Goal: Task Accomplishment & Management: Complete application form

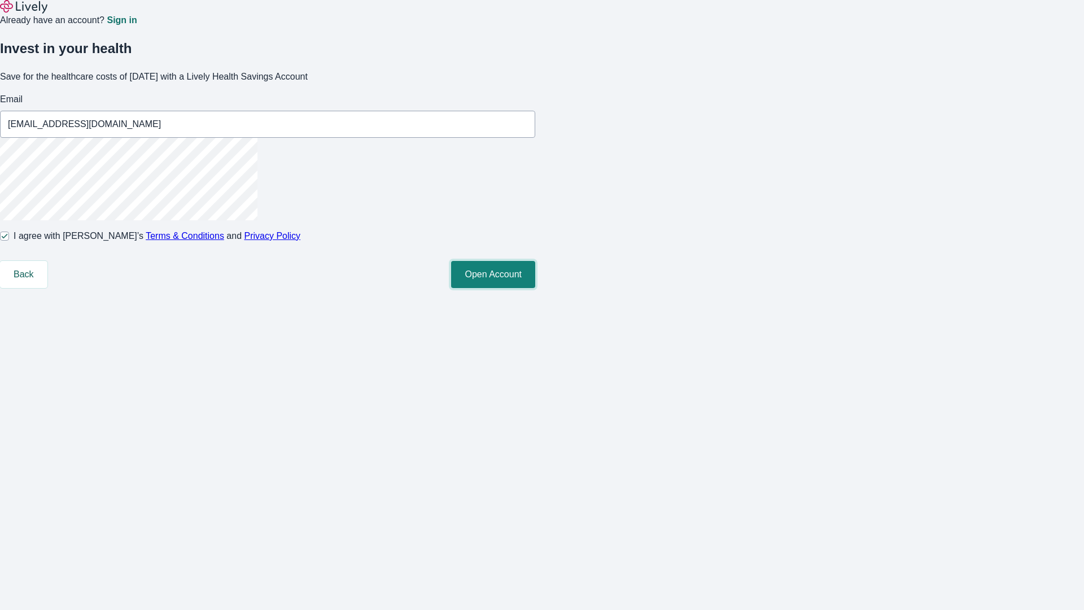
click at [535, 288] on button "Open Account" at bounding box center [493, 274] width 84 height 27
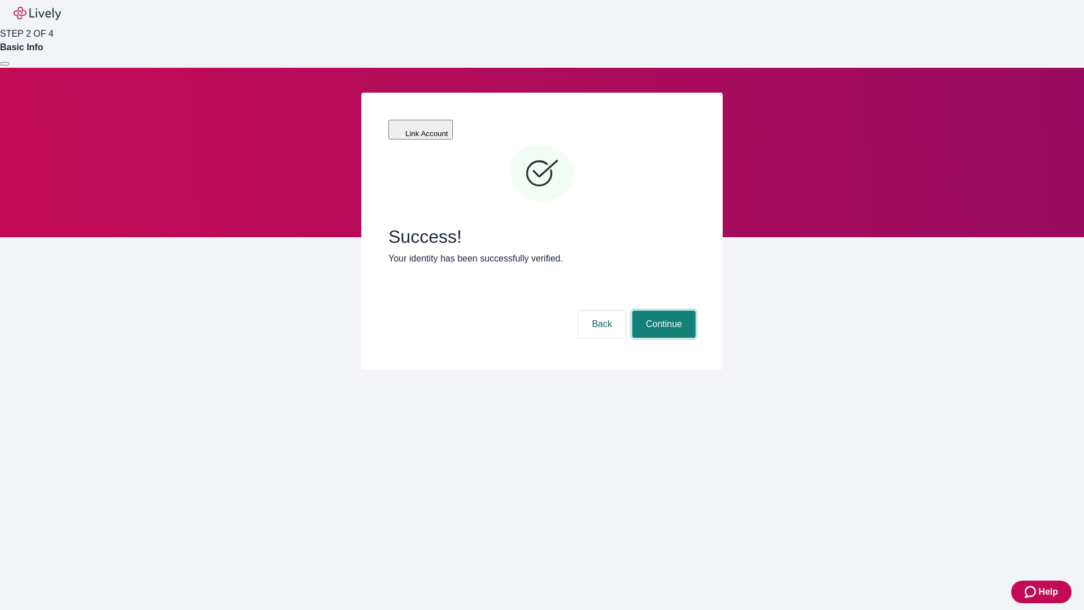
click at [662, 311] on button "Continue" at bounding box center [663, 324] width 63 height 27
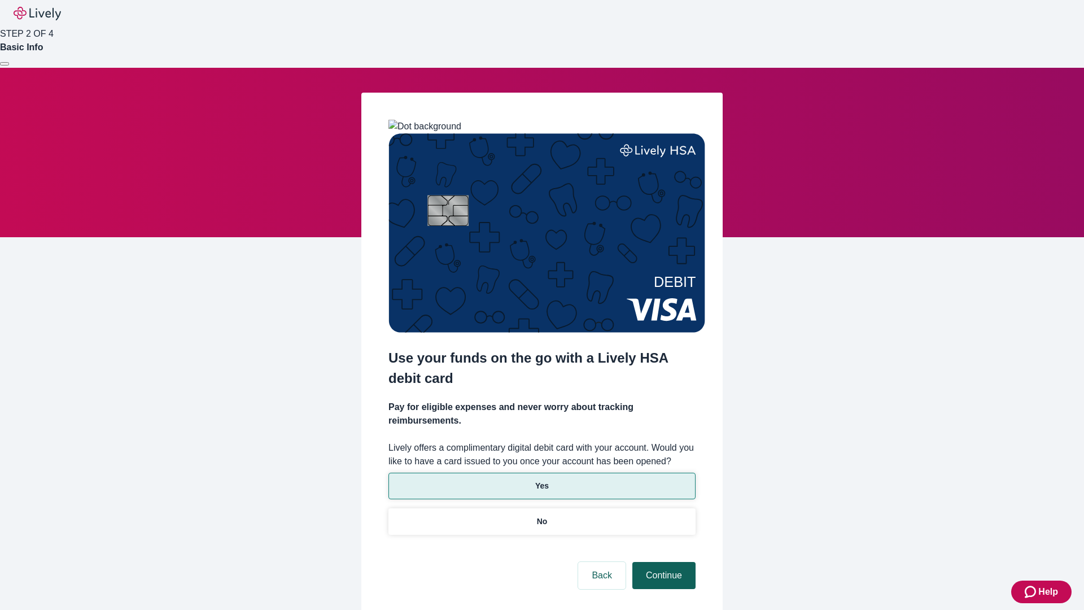
click at [541, 480] on p "Yes" at bounding box center [542, 486] width 14 height 12
click at [662, 562] on button "Continue" at bounding box center [663, 575] width 63 height 27
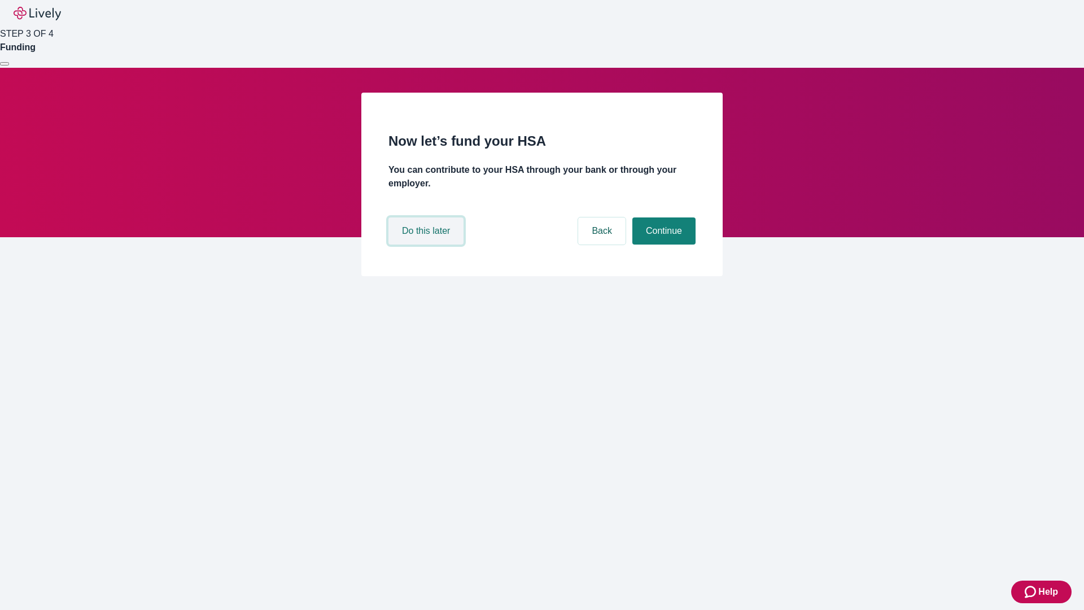
click at [427, 244] on button "Do this later" at bounding box center [425, 230] width 75 height 27
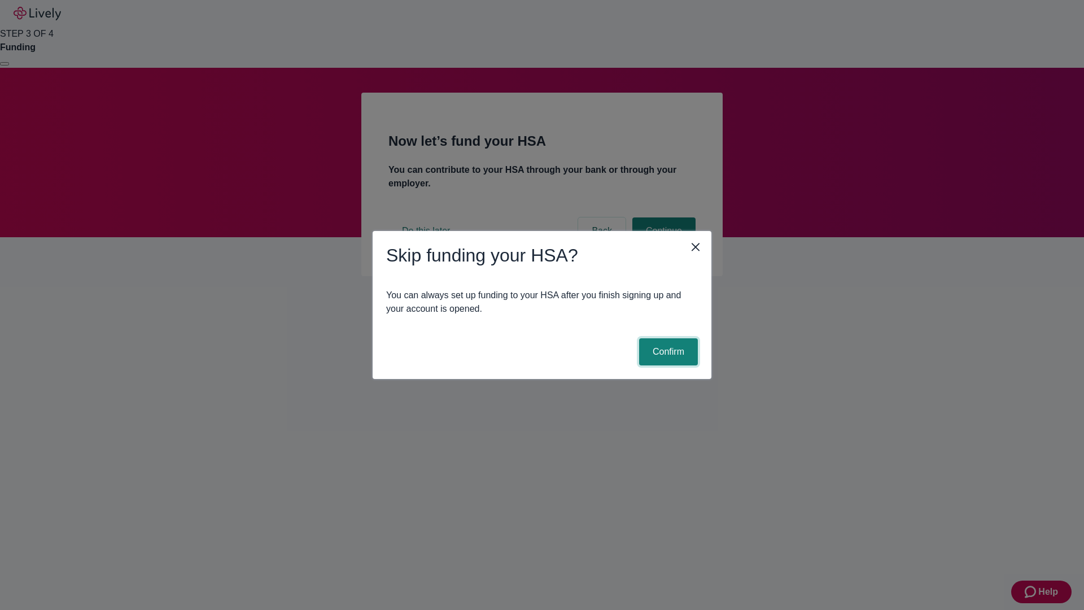
click at [667, 352] on button "Confirm" at bounding box center [668, 351] width 59 height 27
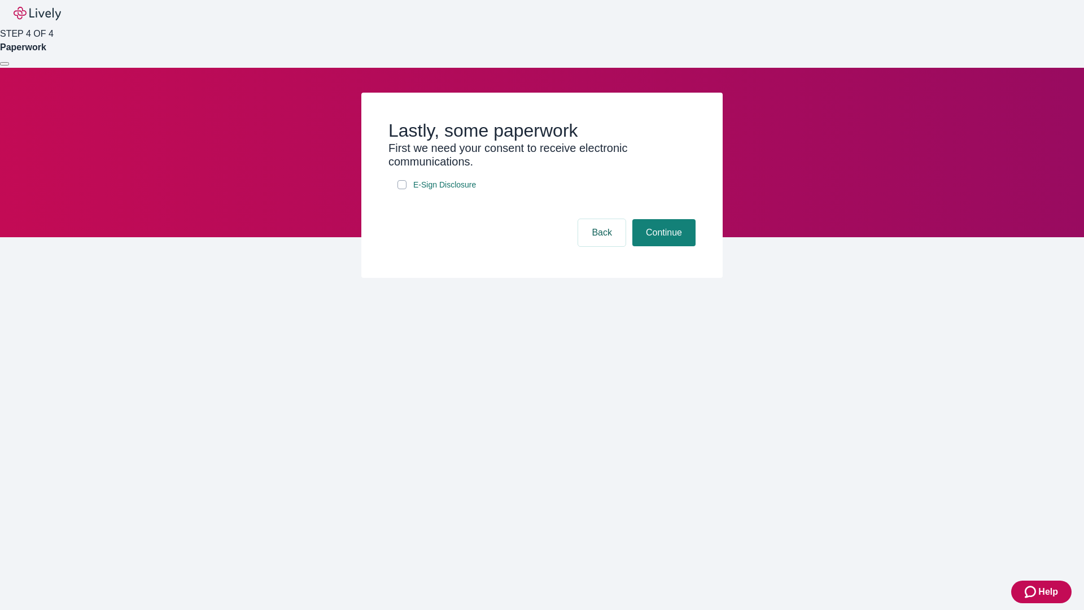
click at [402, 189] on input "E-Sign Disclosure" at bounding box center [401, 184] width 9 height 9
checkbox input "true"
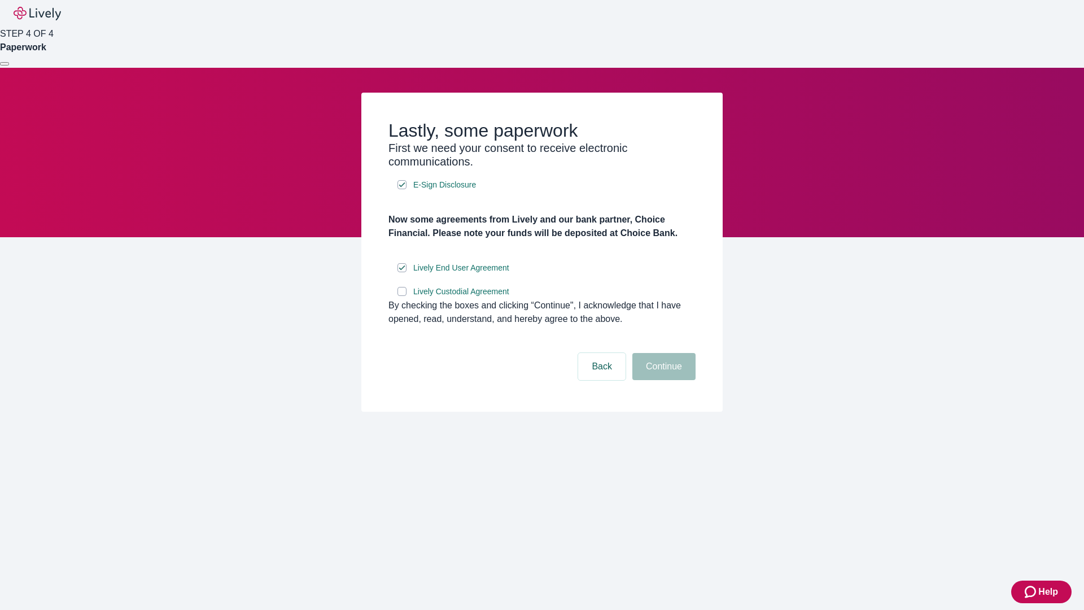
click at [402, 296] on input "Lively Custodial Agreement" at bounding box center [401, 291] width 9 height 9
checkbox input "true"
click at [662, 380] on button "Continue" at bounding box center [663, 366] width 63 height 27
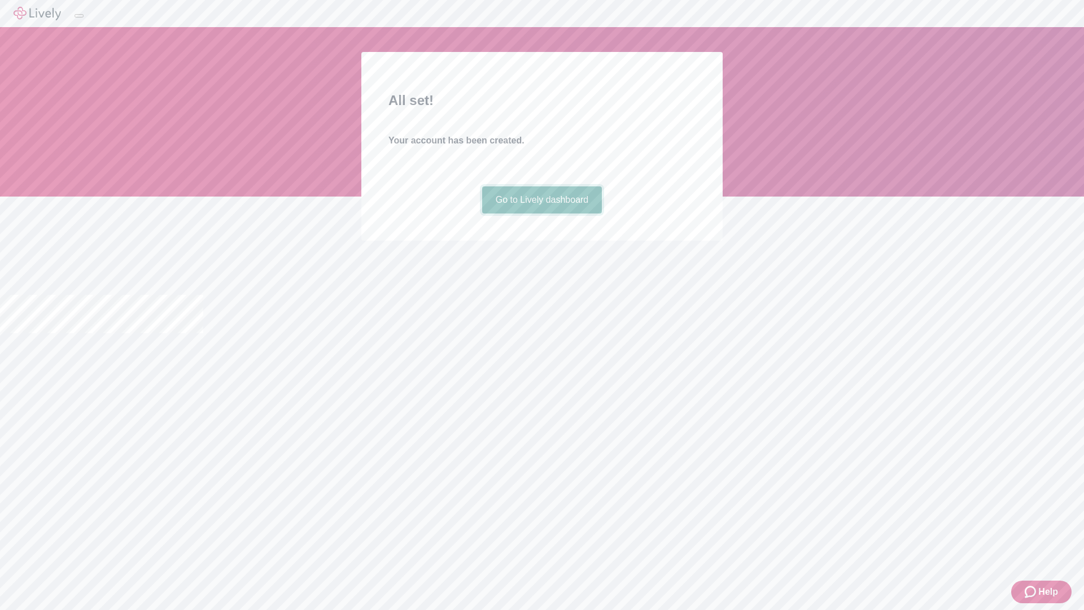
click at [541, 213] on link "Go to Lively dashboard" at bounding box center [542, 199] width 120 height 27
